Goal: Check status: Check status

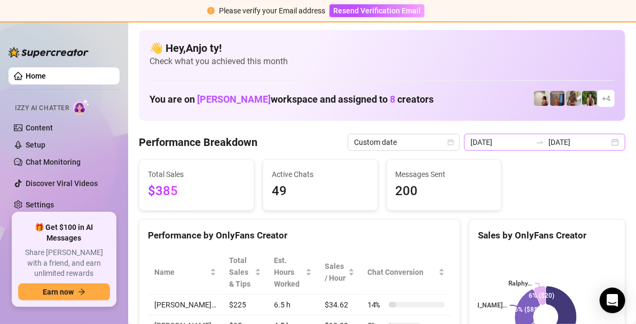
click at [608, 143] on div "[DATE] [DATE]" at bounding box center [544, 141] width 161 height 17
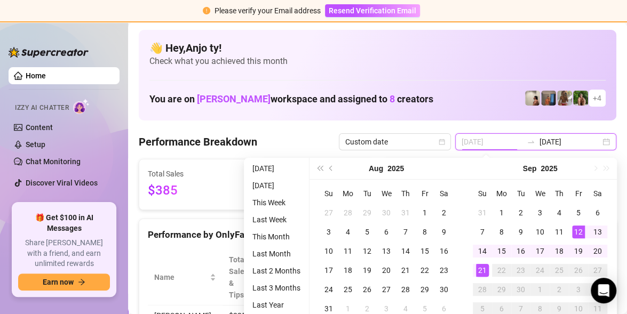
type input "[DATE]"
click at [578, 230] on div "12" at bounding box center [578, 232] width 13 height 13
type input "[DATE]"
click at [481, 272] on div "21" at bounding box center [482, 270] width 13 height 13
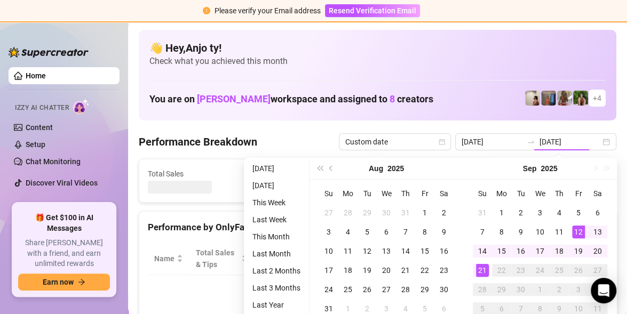
type input "[DATE]"
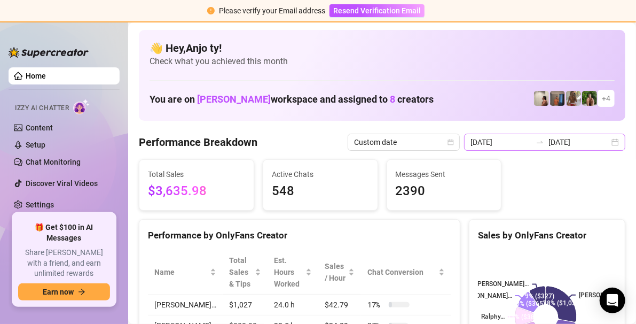
click at [607, 140] on div "[DATE] [DATE]" at bounding box center [544, 141] width 161 height 17
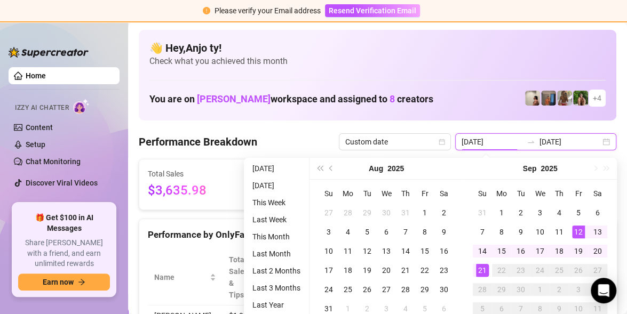
type input "[DATE]"
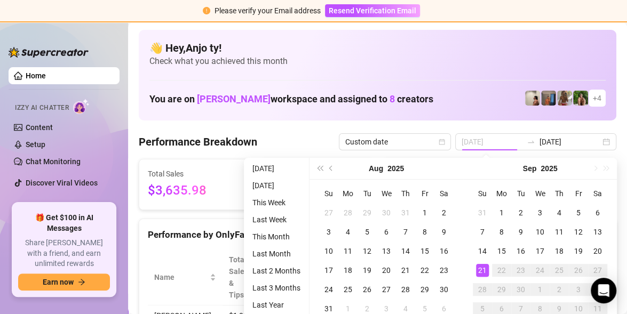
click at [483, 274] on div "21" at bounding box center [482, 270] width 13 height 13
click at [483, 272] on div "21" at bounding box center [482, 270] width 13 height 13
click at [483, 272] on rect at bounding box center [540, 316] width 136 height 133
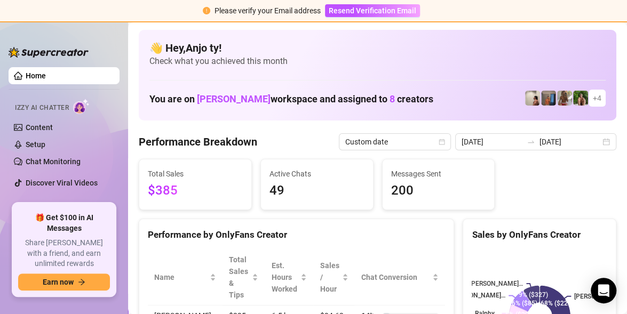
type input "[DATE]"
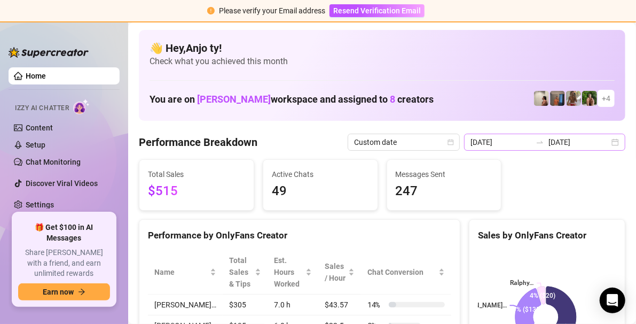
click at [608, 143] on div "[DATE] [DATE]" at bounding box center [544, 141] width 161 height 17
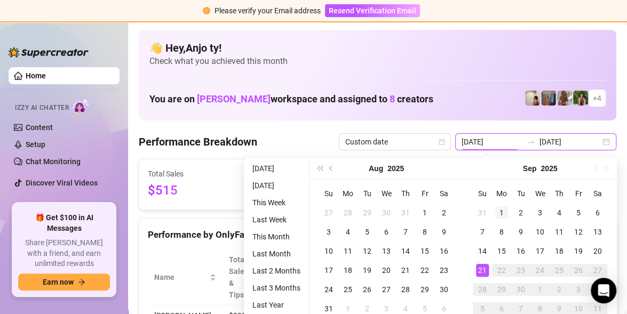
type input "[DATE]"
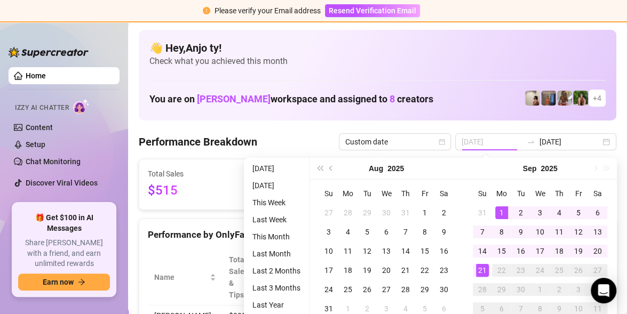
click at [503, 210] on div "1" at bounding box center [501, 213] width 13 height 13
type input "[DATE]"
click at [486, 271] on div "21" at bounding box center [482, 270] width 13 height 13
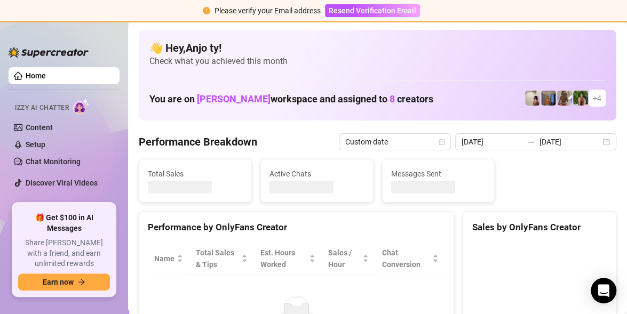
type input "[DATE]"
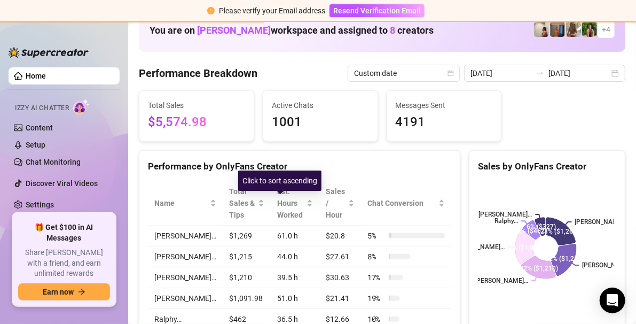
scroll to position [53, 0]
